Goal: Entertainment & Leisure: Consume media (video, audio)

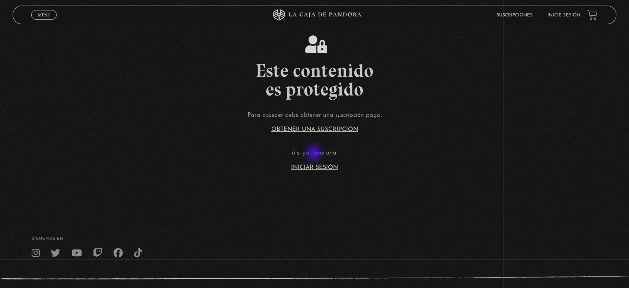
scroll to position [165, 0]
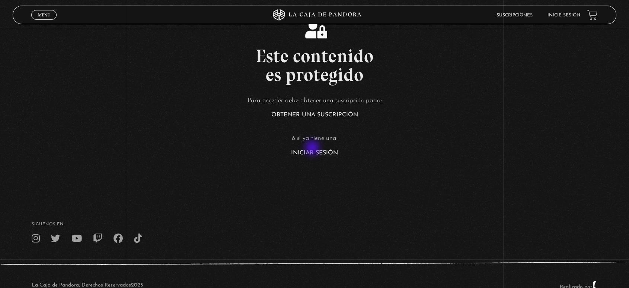
click at [313, 148] on article "Para acceder debe obtener una suscripción paga: Obtener una suscripción ó si ya…" at bounding box center [314, 125] width 629 height 61
click at [317, 152] on link "Iniciar Sesión" at bounding box center [314, 153] width 47 height 6
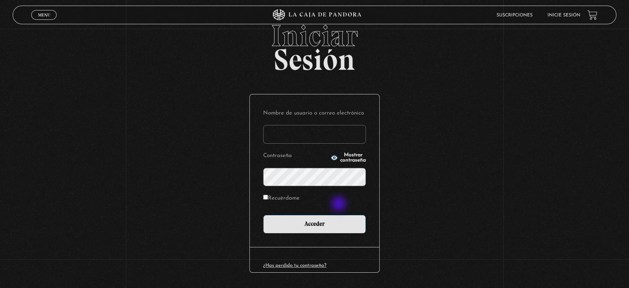
scroll to position [47, 0]
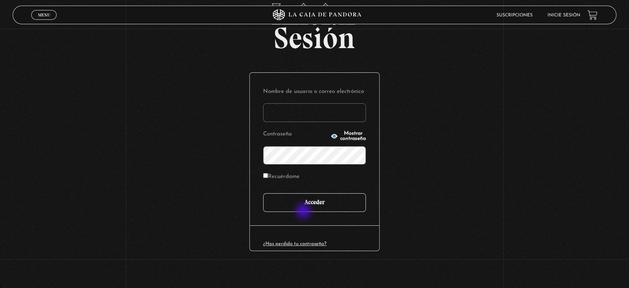
type input "juligonzalez26.10@gmail.com"
click at [303, 199] on input "Acceder" at bounding box center [314, 202] width 103 height 19
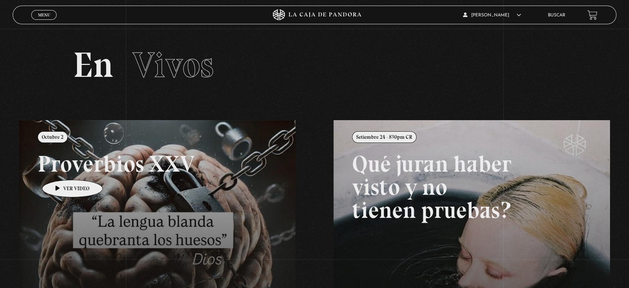
scroll to position [83, 0]
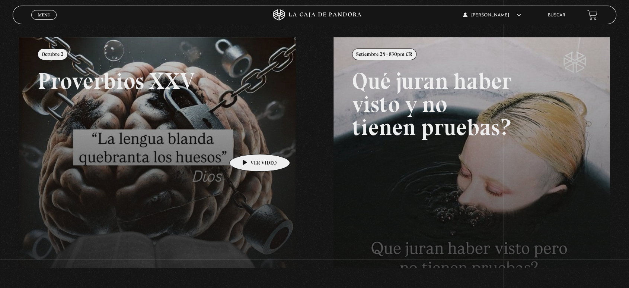
click at [244, 136] on link at bounding box center [333, 181] width 629 height 288
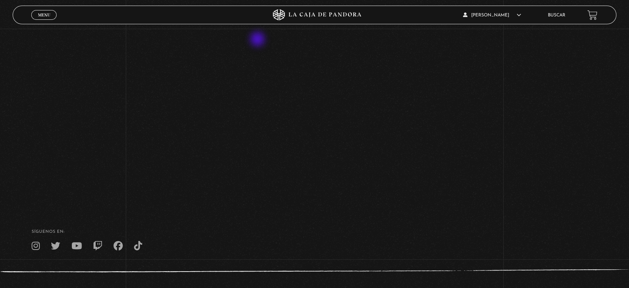
scroll to position [171, 0]
